Goal: Check status: Check status

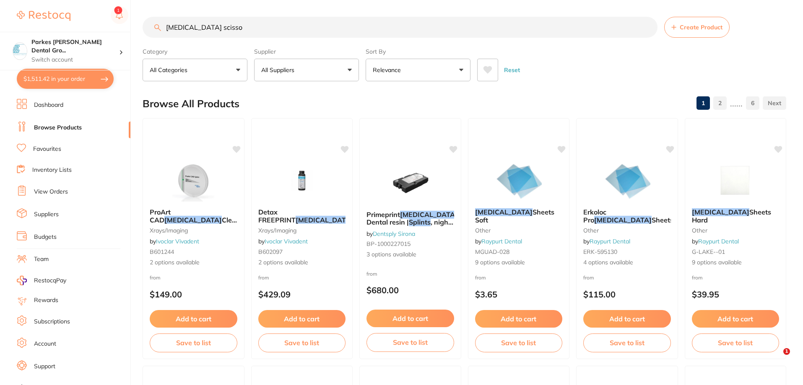
click at [70, 77] on button "$1,511.42 in your order" at bounding box center [65, 79] width 97 height 20
checkbox input "true"
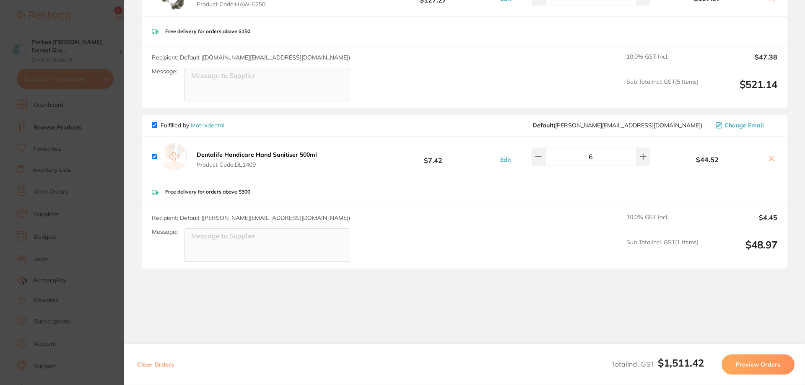
click at [68, 101] on section "Update RRP Set your pre negotiated price for this item. Item Agreed RRP (excl. …" at bounding box center [402, 192] width 805 height 385
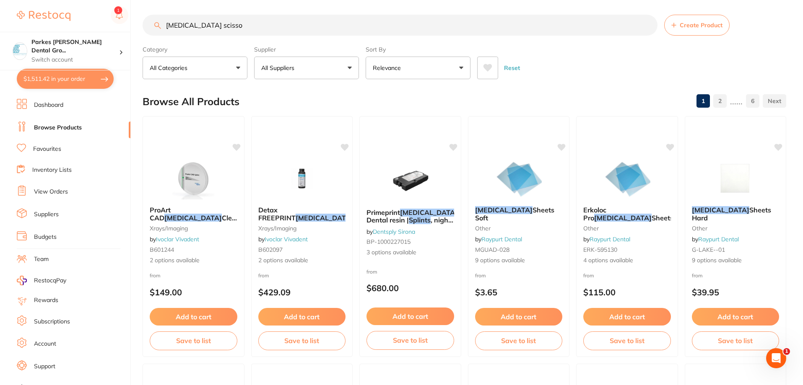
click at [49, 190] on link "View Orders" at bounding box center [51, 192] width 34 height 8
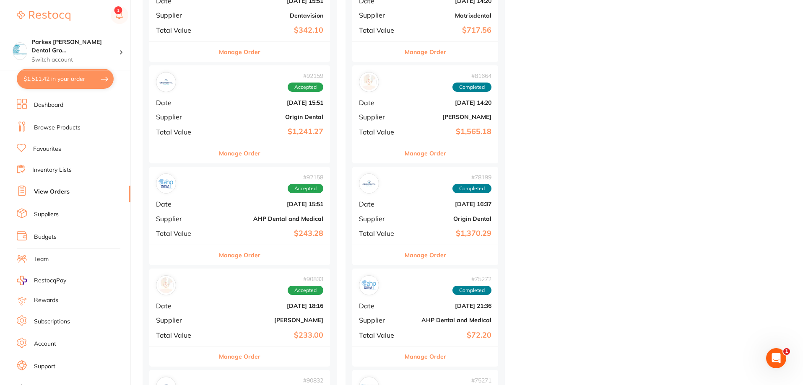
scroll to position [461, 0]
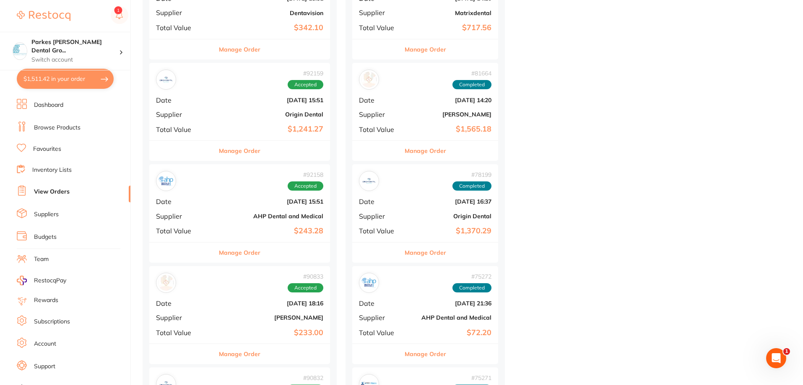
click at [237, 117] on b "Origin Dental" at bounding box center [269, 114] width 107 height 7
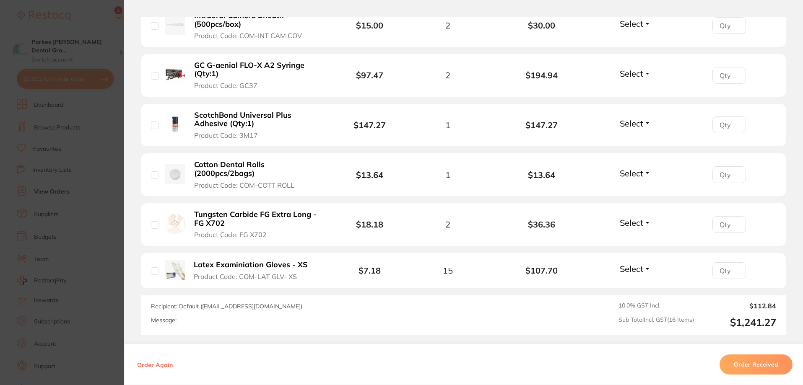
scroll to position [923, 0]
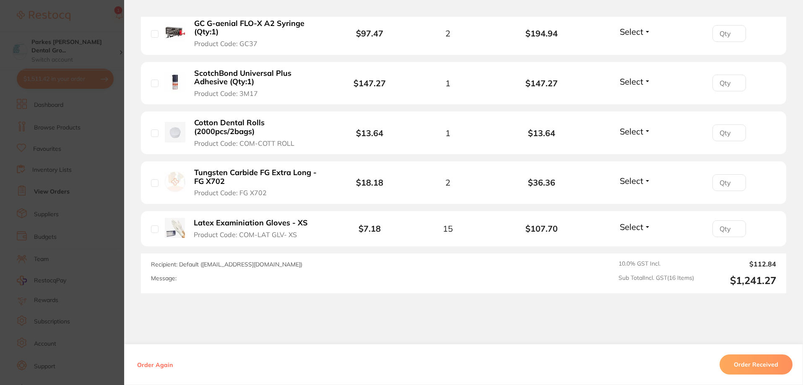
click at [763, 365] on button "Order Received" at bounding box center [756, 365] width 73 height 20
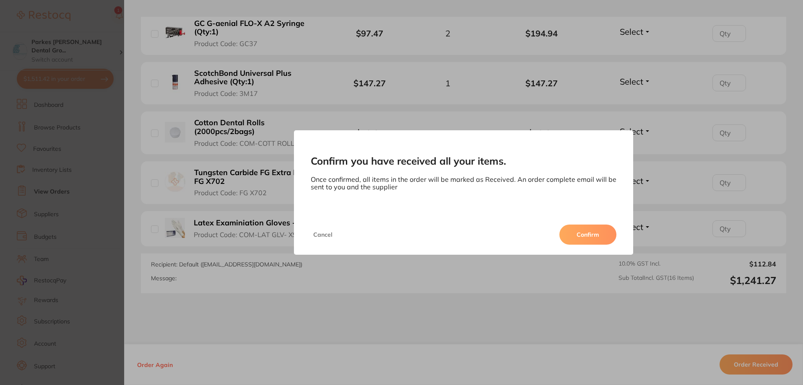
click at [585, 236] on button "Confirm" at bounding box center [588, 235] width 57 height 20
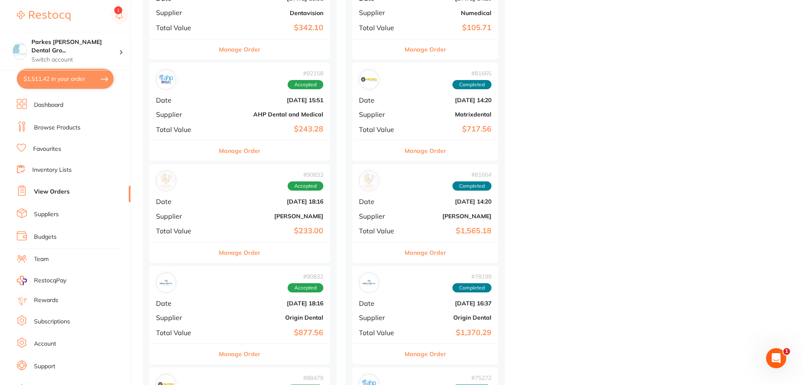
click at [272, 218] on b "[PERSON_NAME]" at bounding box center [269, 216] width 107 height 7
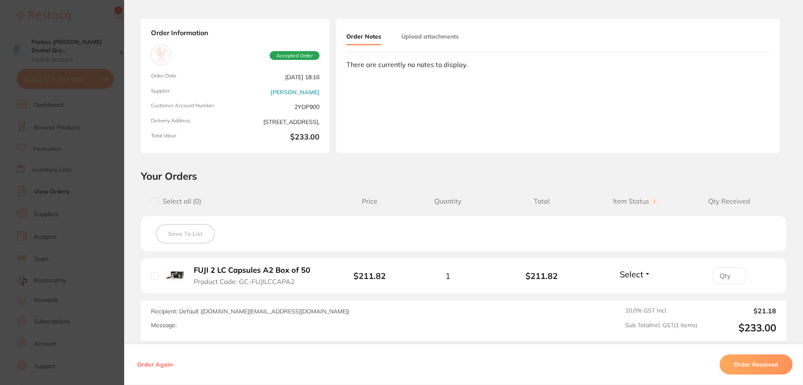
scroll to position [84, 0]
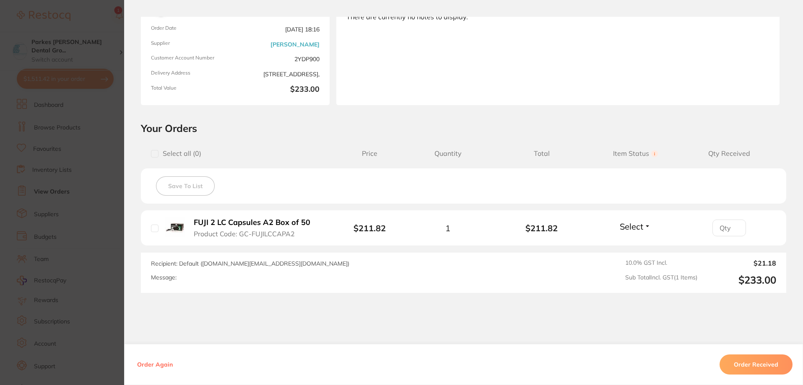
click at [94, 36] on section "Order ID: Restocq- 90833 Order Information Accepted Order Order Date [DATE] 18:…" at bounding box center [401, 192] width 803 height 385
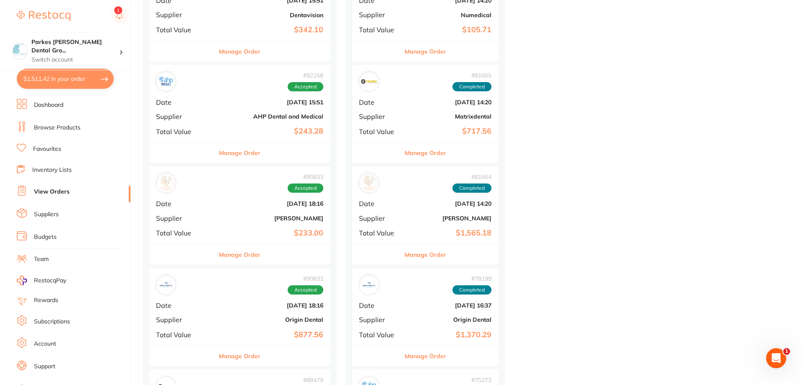
scroll to position [461, 0]
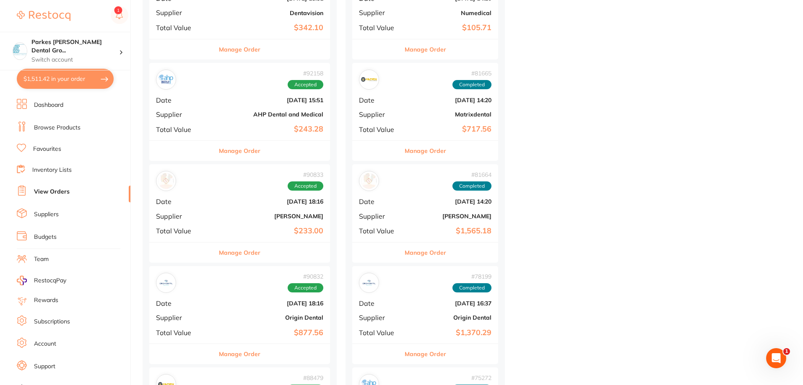
click at [255, 103] on b "[DATE] 15:51" at bounding box center [269, 100] width 107 height 7
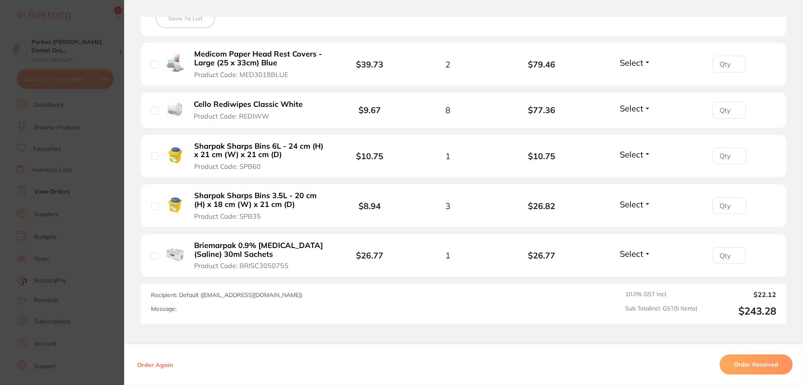
click at [739, 363] on button "Order Received" at bounding box center [756, 365] width 73 height 20
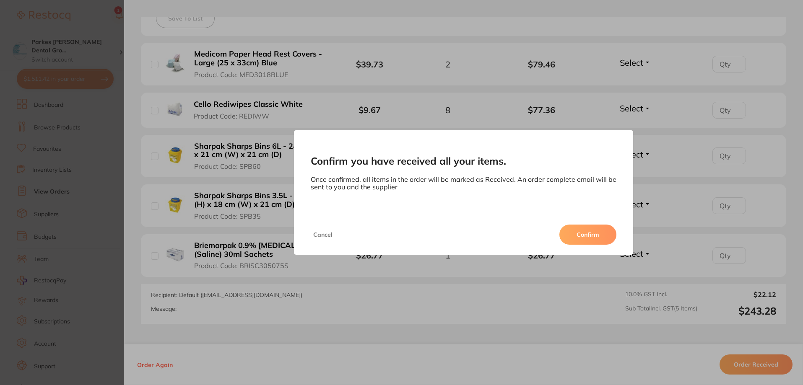
click at [589, 239] on button "Confirm" at bounding box center [588, 235] width 57 height 20
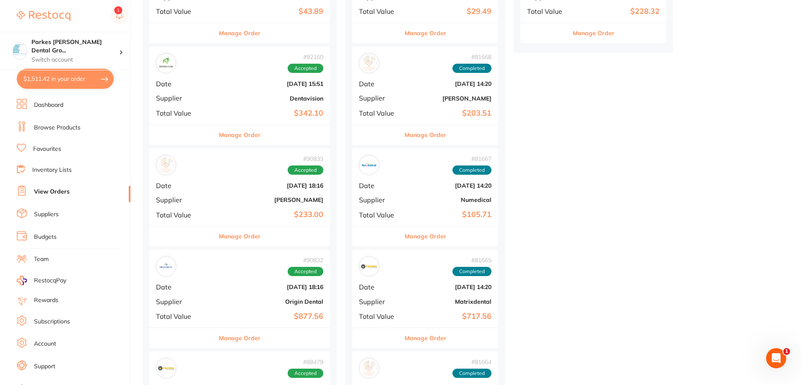
scroll to position [294, 0]
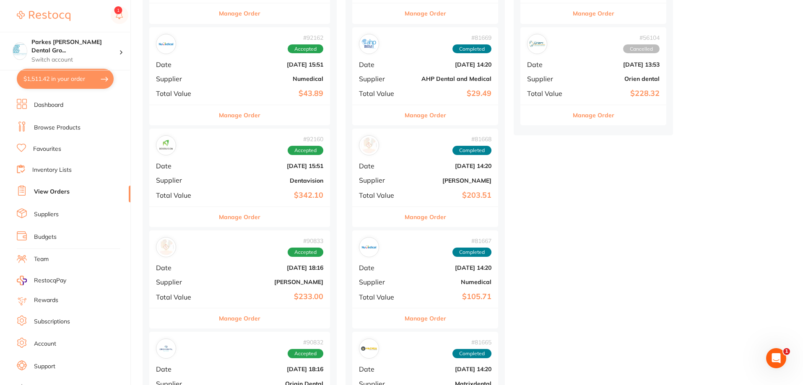
click at [243, 187] on div "# 92160 Accepted Date [DATE] 15:51 Supplier Dentavision Total Value $342.10" at bounding box center [239, 168] width 181 height 78
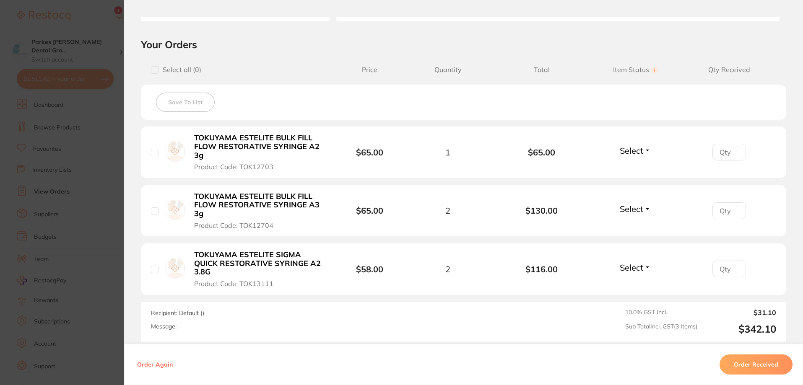
click at [738, 365] on button "Order Received" at bounding box center [756, 365] width 73 height 20
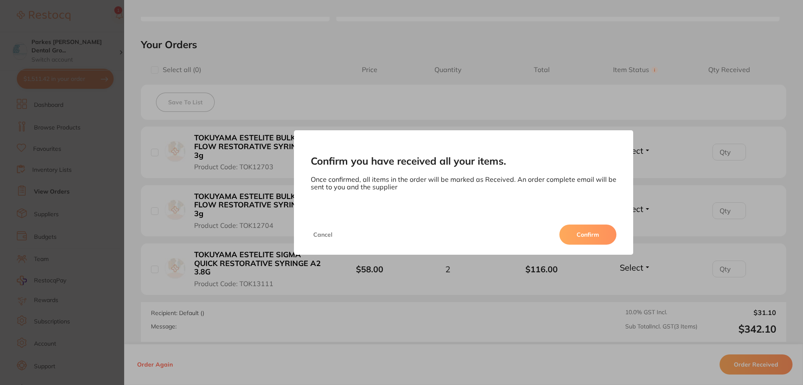
click at [573, 232] on button "Confirm" at bounding box center [588, 235] width 57 height 20
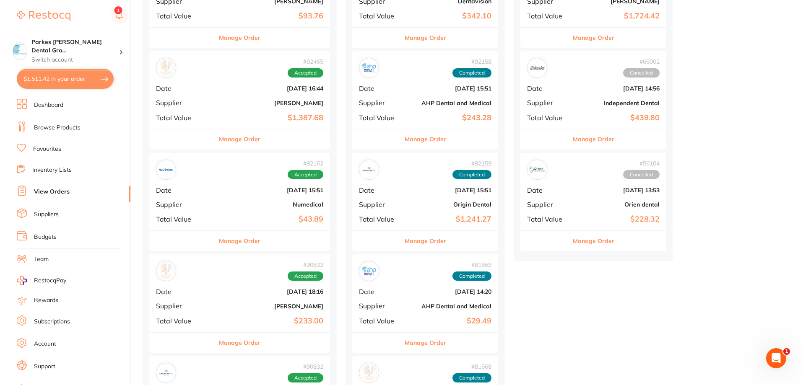
click at [260, 198] on div "# 92162 Accepted Date [DATE] 15:51 Supplier Numedical Total Value $43.89" at bounding box center [239, 192] width 181 height 78
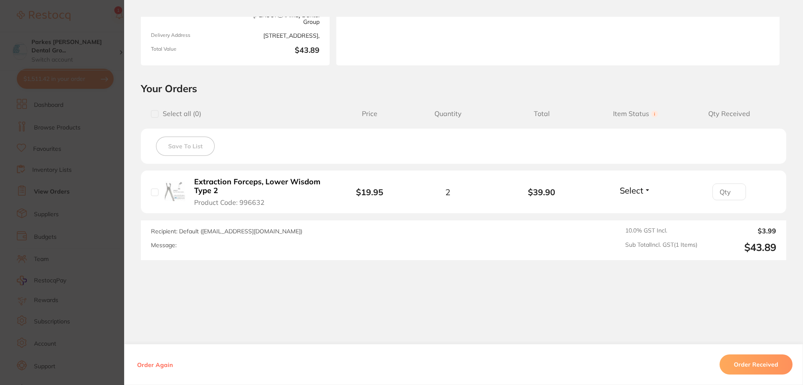
click at [740, 365] on button "Order Received" at bounding box center [756, 365] width 73 height 20
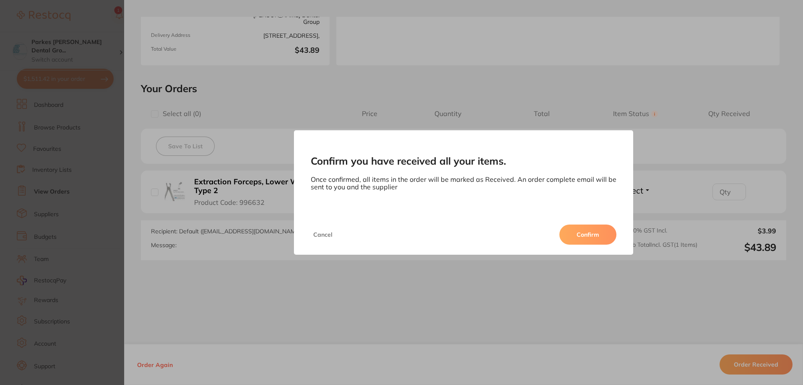
click at [583, 241] on button "Confirm" at bounding box center [588, 235] width 57 height 20
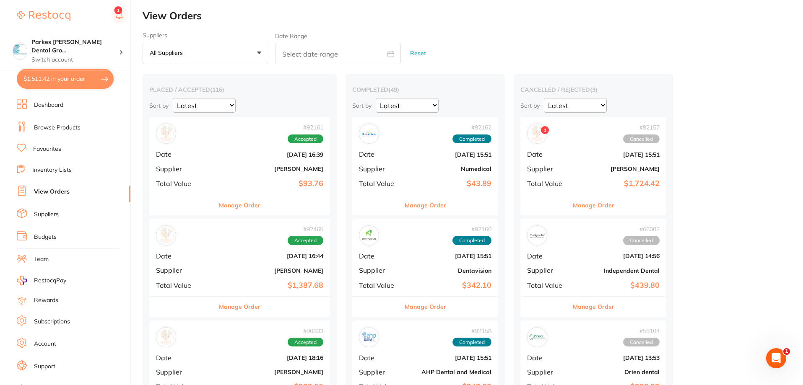
click at [434, 155] on b "[DATE] 15:51" at bounding box center [450, 154] width 84 height 7
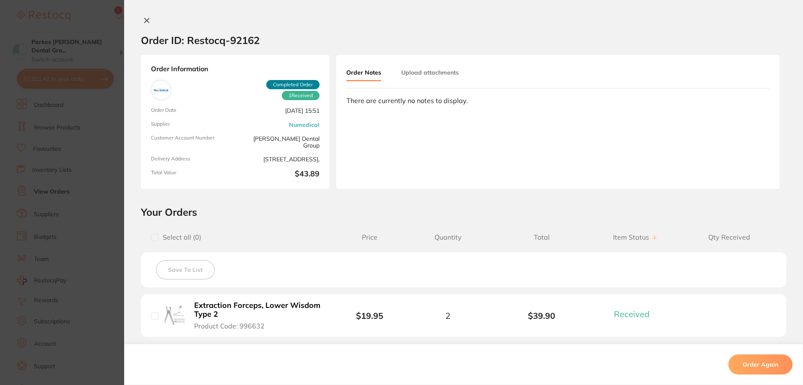
click at [305, 99] on span "1 Received" at bounding box center [301, 95] width 38 height 9
click at [305, 97] on span "1 Received" at bounding box center [301, 95] width 38 height 9
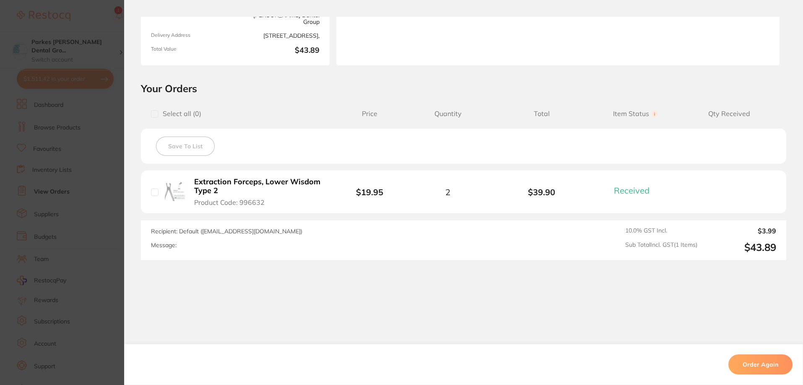
click at [218, 226] on div "Recipient: Default ( [EMAIL_ADDRESS][DOMAIN_NAME] ) Message: 10.0 % GST Incl. $…" at bounding box center [464, 241] width 646 height 40
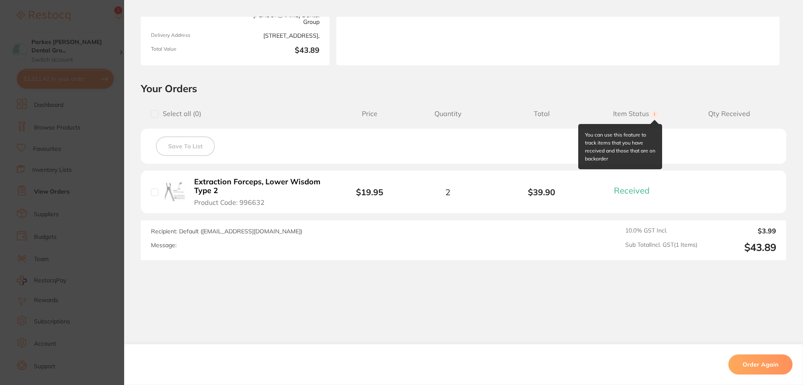
click at [653, 116] on circle at bounding box center [654, 114] width 7 height 7
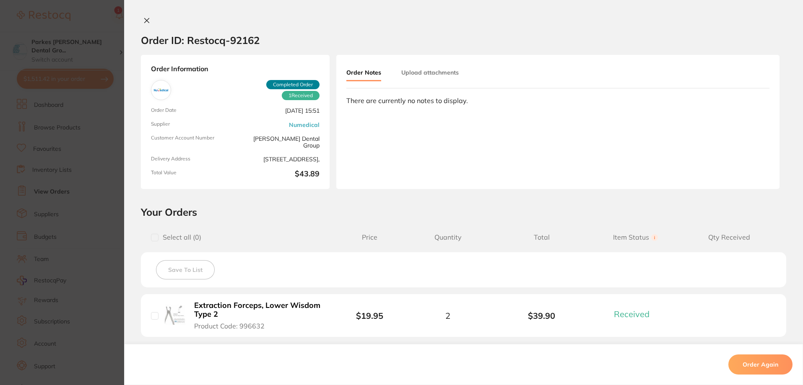
click at [141, 17] on button at bounding box center [147, 21] width 12 height 9
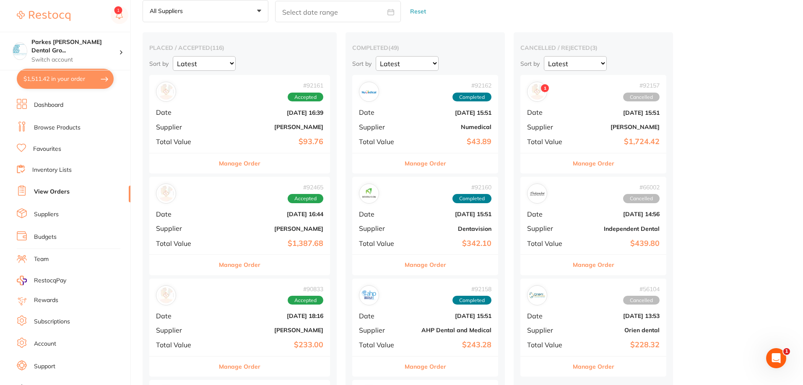
click at [249, 120] on div "# 92161 Accepted Date [DATE] 16:39 Supplier [PERSON_NAME] Total Value $93.76" at bounding box center [239, 114] width 181 height 78
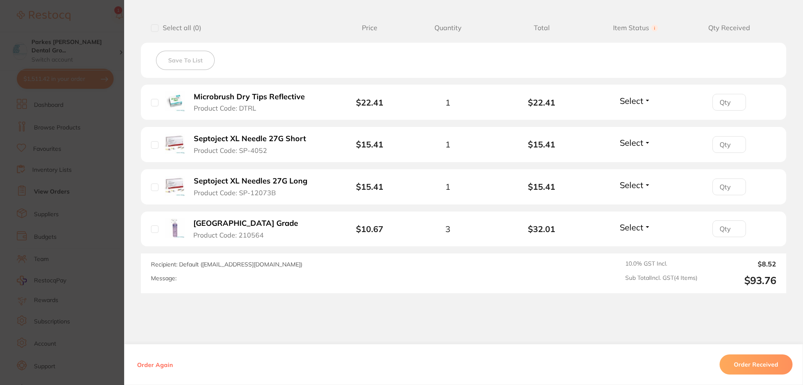
click at [755, 370] on button "Order Received" at bounding box center [756, 365] width 73 height 20
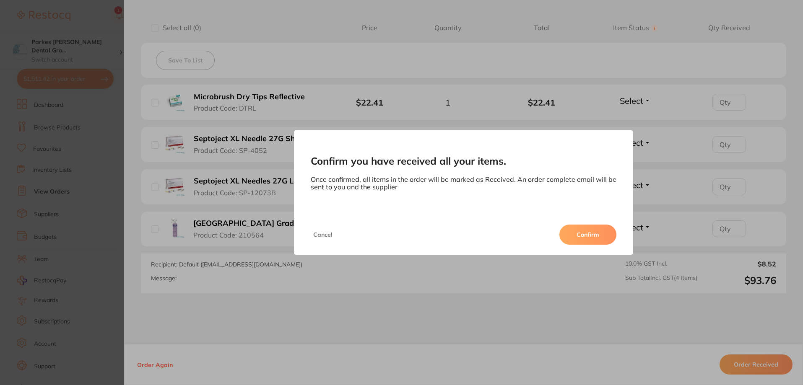
click at [596, 232] on button "Confirm" at bounding box center [588, 235] width 57 height 20
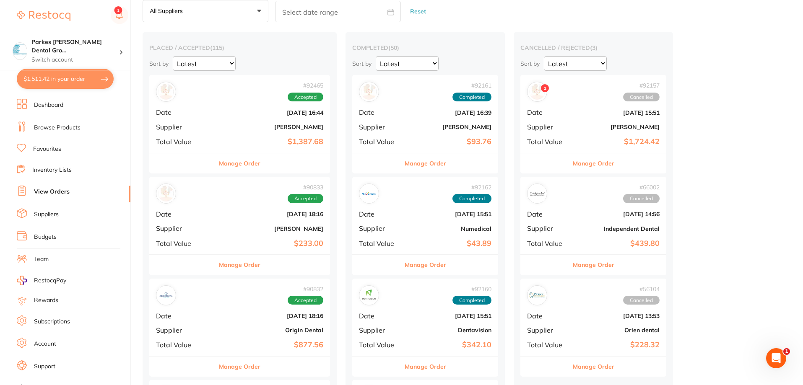
click at [222, 115] on b "[DATE] 16:44" at bounding box center [269, 112] width 107 height 7
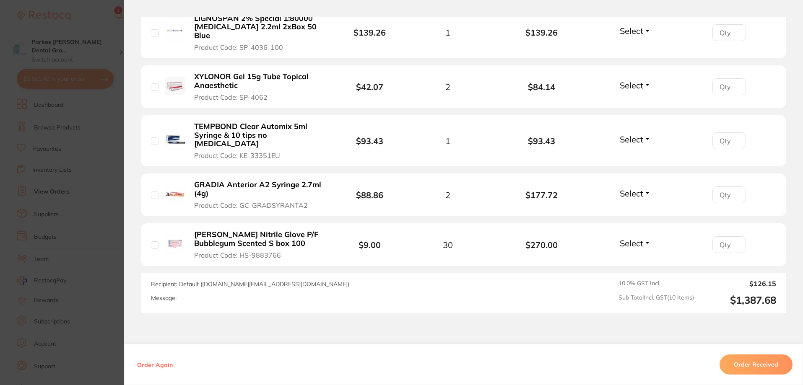
click at [765, 364] on button "Order Received" at bounding box center [756, 365] width 73 height 20
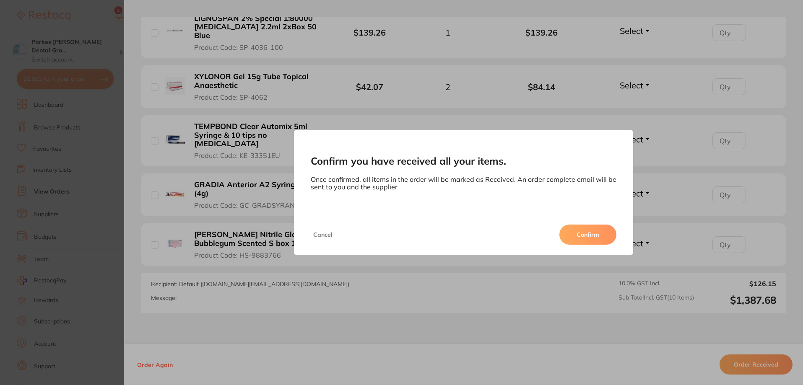
click at [599, 232] on button "Confirm" at bounding box center [588, 235] width 57 height 20
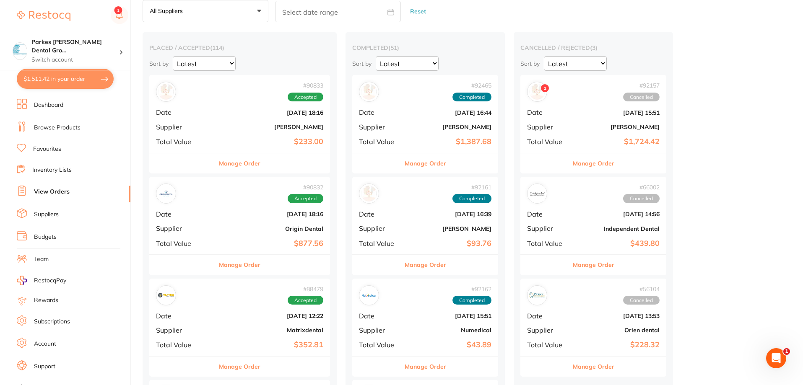
click at [233, 125] on b "[PERSON_NAME]" at bounding box center [269, 127] width 107 height 7
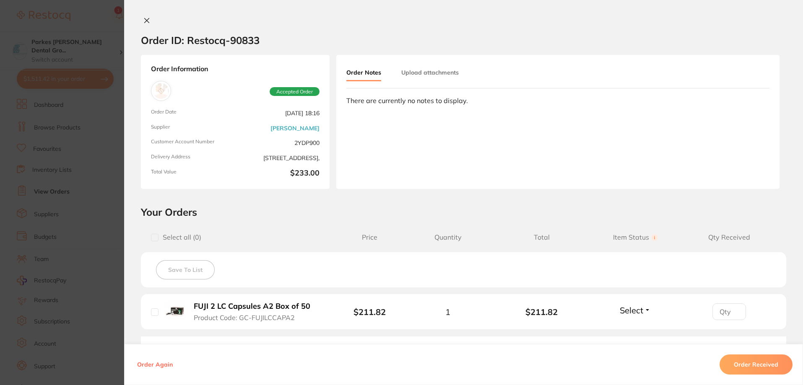
click at [61, 121] on section "Order ID: Restocq- 90833 Order Information Accepted Order Order Date [DATE] 18:…" at bounding box center [401, 192] width 803 height 385
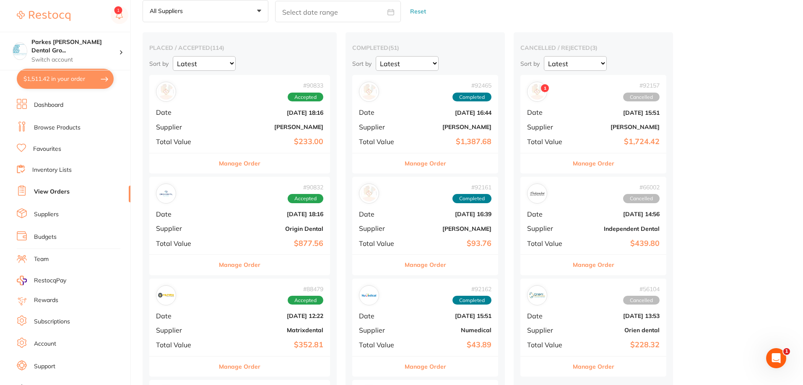
click at [255, 225] on div "# 90832 Accepted Date [DATE] 18:16 Supplier Origin Dental Total Value $877.56" at bounding box center [239, 216] width 181 height 78
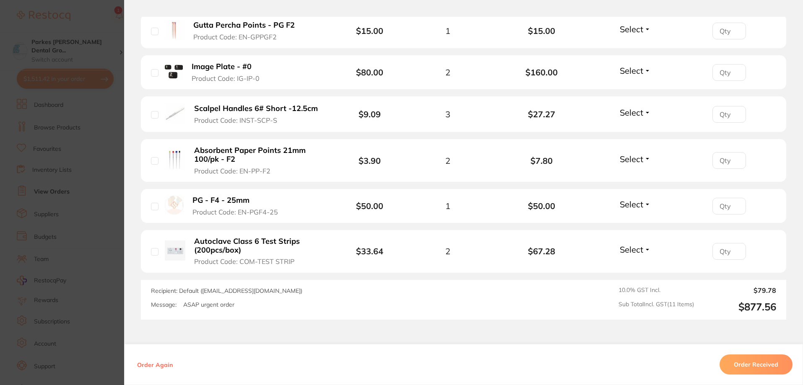
click at [86, 27] on section "Order ID: Restocq- 90832 Order Information Accepted Order Order Date [DATE] 18:…" at bounding box center [401, 192] width 803 height 385
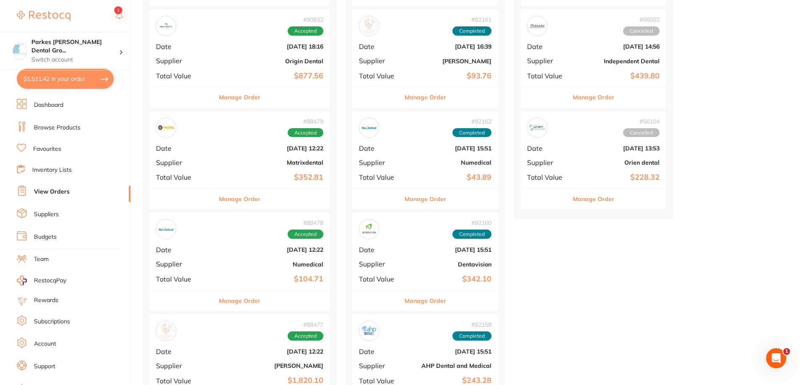
click at [259, 166] on b "Matrixdental" at bounding box center [269, 162] width 107 height 7
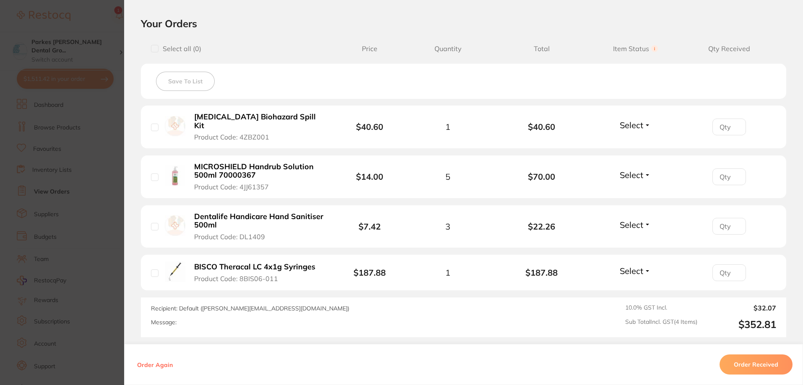
click at [102, 28] on section "Order ID: Restocq- 88479 Order Information Accepted Order Order Date [DATE] 12:…" at bounding box center [401, 192] width 803 height 385
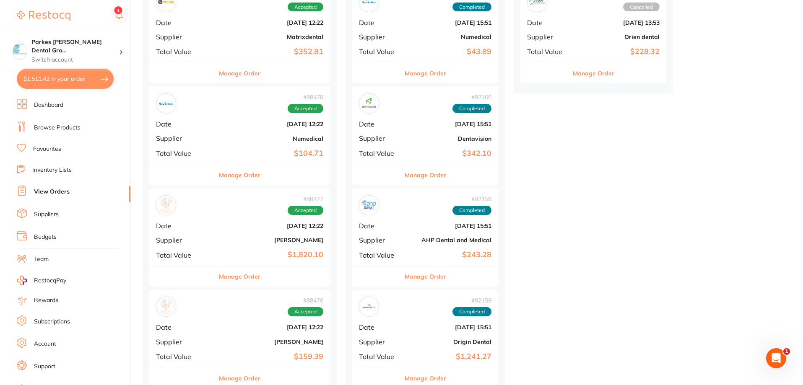
click at [229, 238] on b "[PERSON_NAME]" at bounding box center [269, 240] width 107 height 7
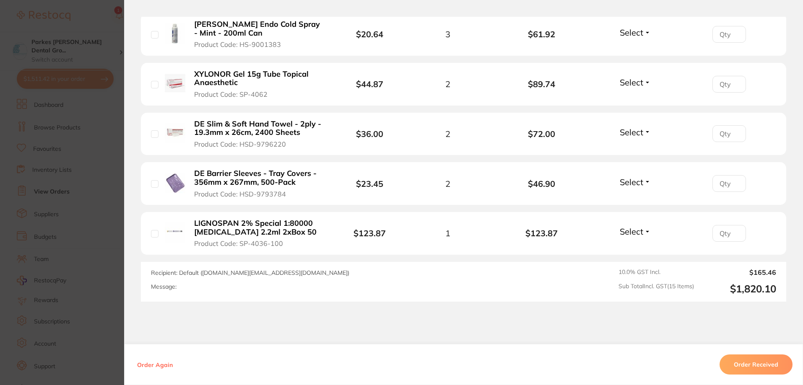
scroll to position [839, 0]
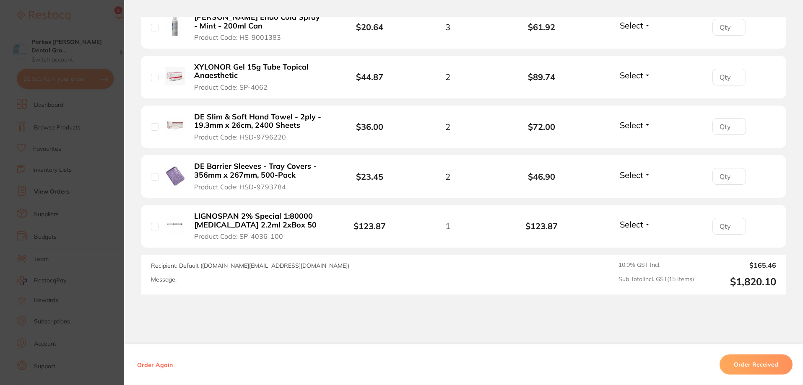
click at [104, 18] on section "Order ID: Restocq- 88477 Order Information Accepted Order Order Date [DATE] 12:…" at bounding box center [401, 192] width 803 height 385
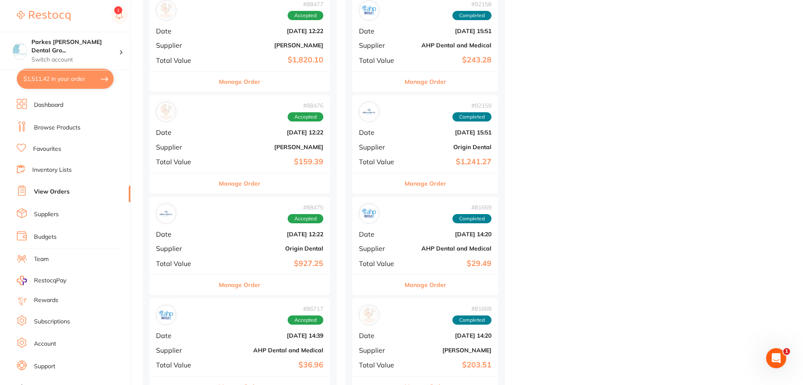
scroll to position [545, 0]
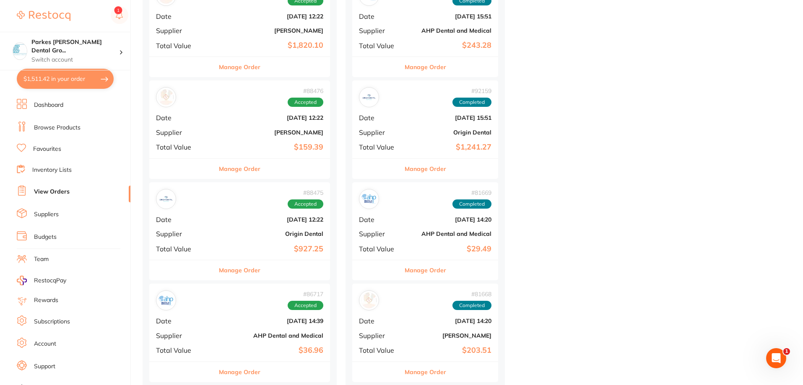
click at [246, 138] on div "# 88476 Accepted Date [DATE] 12:22 Supplier [PERSON_NAME] Total Value $159.39" at bounding box center [239, 120] width 181 height 78
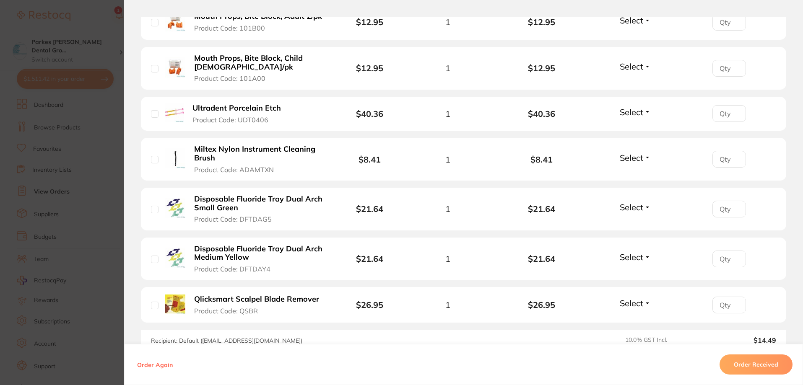
scroll to position [294, 0]
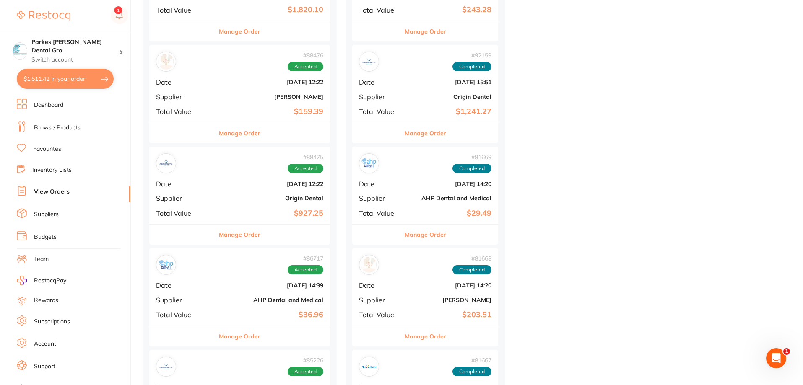
scroll to position [671, 0]
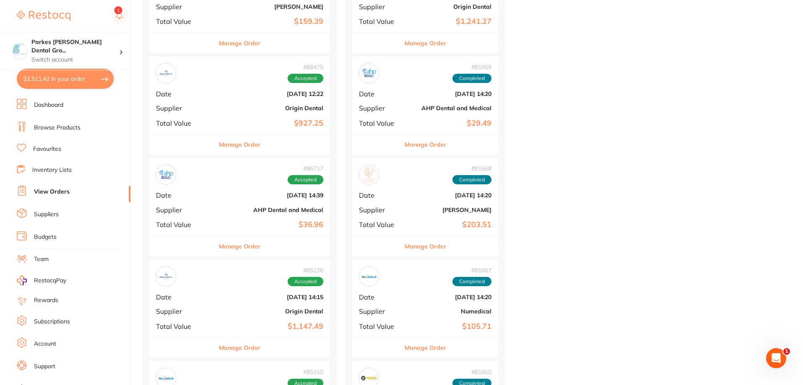
click at [237, 106] on b "Origin Dental" at bounding box center [269, 108] width 107 height 7
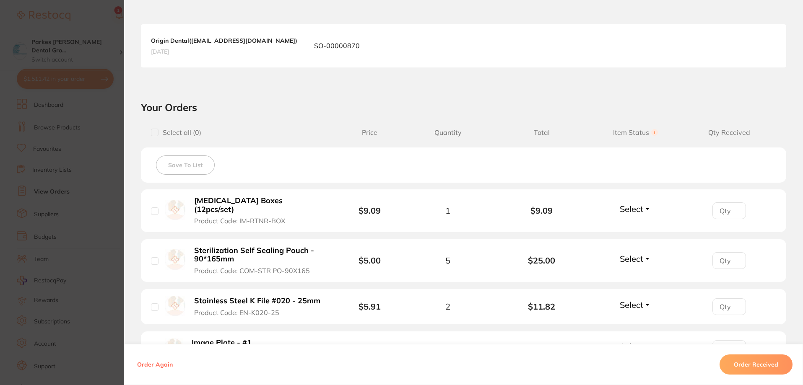
click at [111, 25] on section "Order ID: Restocq- 88475 Order Information Accepted Order Order Date Aug 1 2025…" at bounding box center [401, 192] width 803 height 385
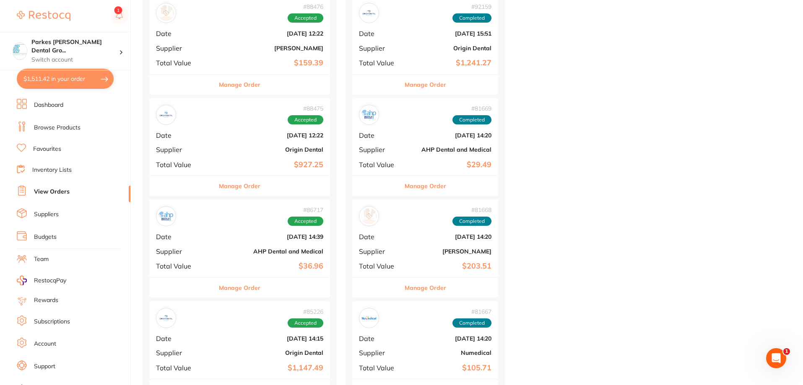
scroll to position [629, 0]
click at [250, 146] on div "# 88475 Accepted Date Aug 1 2025, 12:22 Supplier Origin Dental Total Value $927…" at bounding box center [239, 138] width 181 height 78
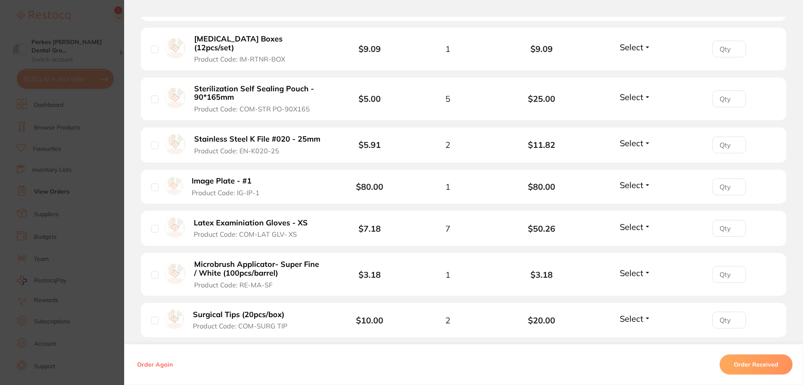
scroll to position [419, 0]
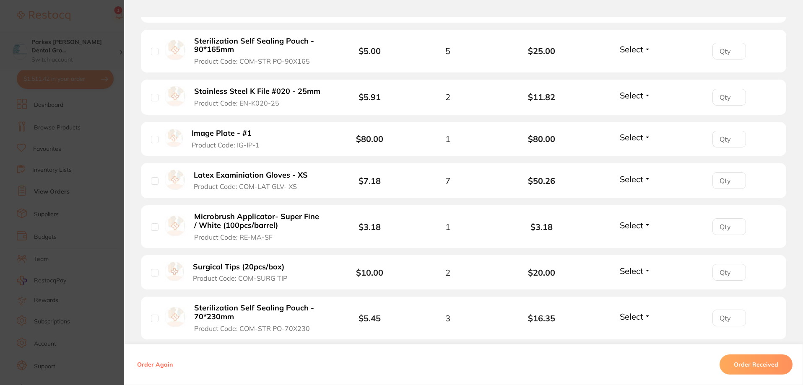
click at [65, 36] on section "Order ID: Restocq- 88475 Order Information Accepted Order Order Date Aug 1 2025…" at bounding box center [401, 192] width 803 height 385
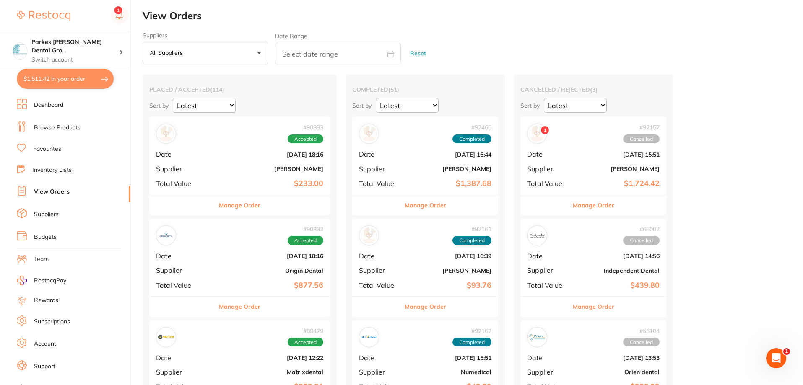
click at [497, 36] on div "Suppliers All suppliers +0 All suppliers AB Orthodontics Adam Dental AHP Dental…" at bounding box center [473, 48] width 661 height 33
